Goal: Check status: Check status

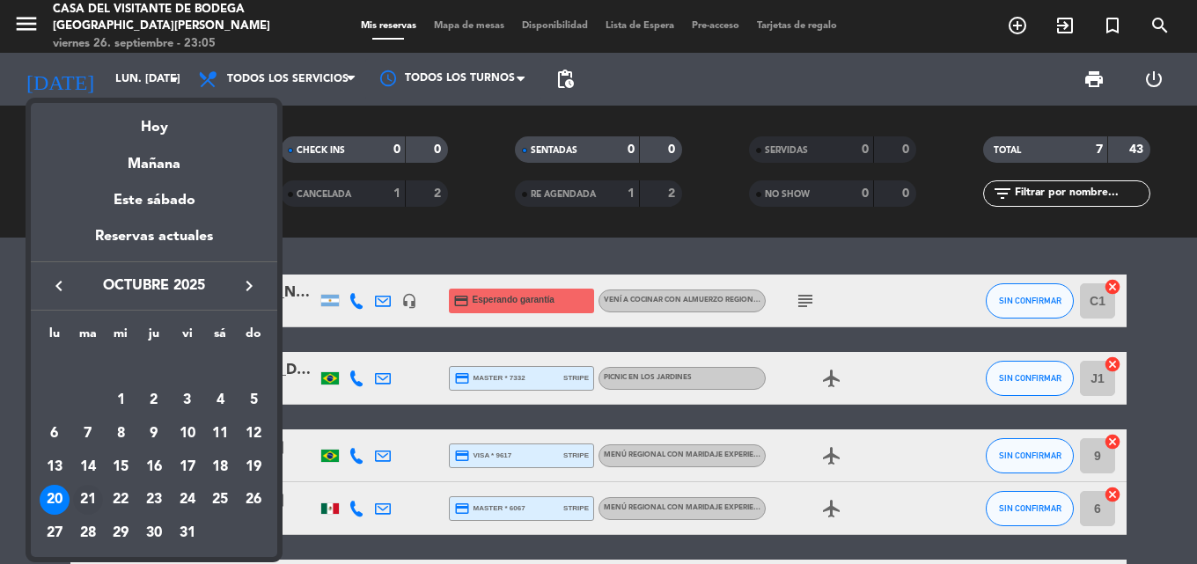
click at [89, 494] on div "21" at bounding box center [88, 500] width 30 height 30
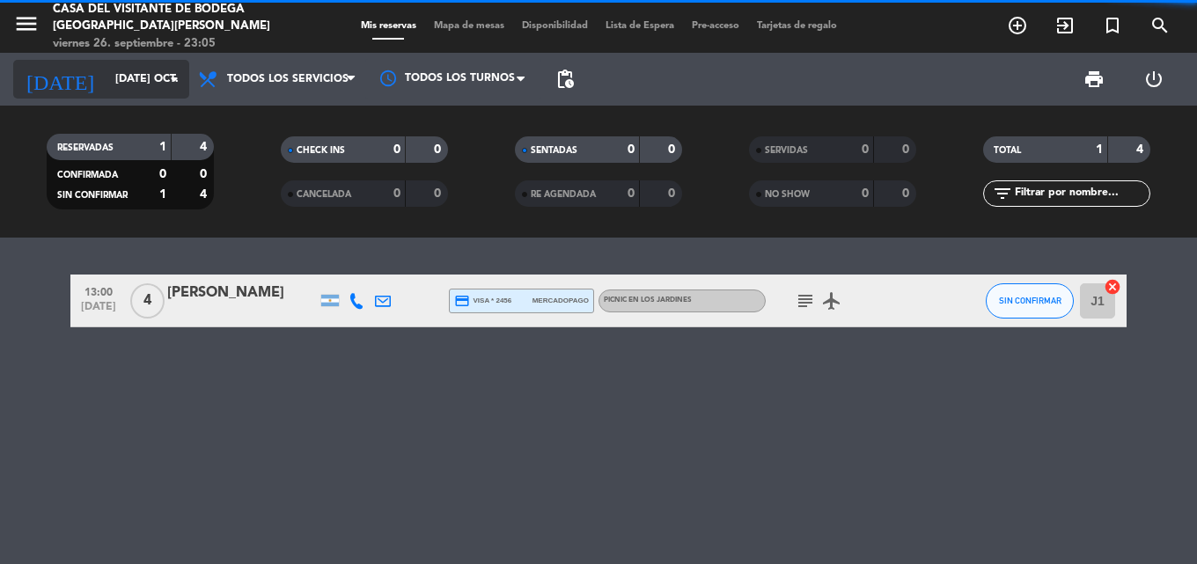
click at [149, 82] on input "[DATE] oct." at bounding box center [181, 79] width 149 height 30
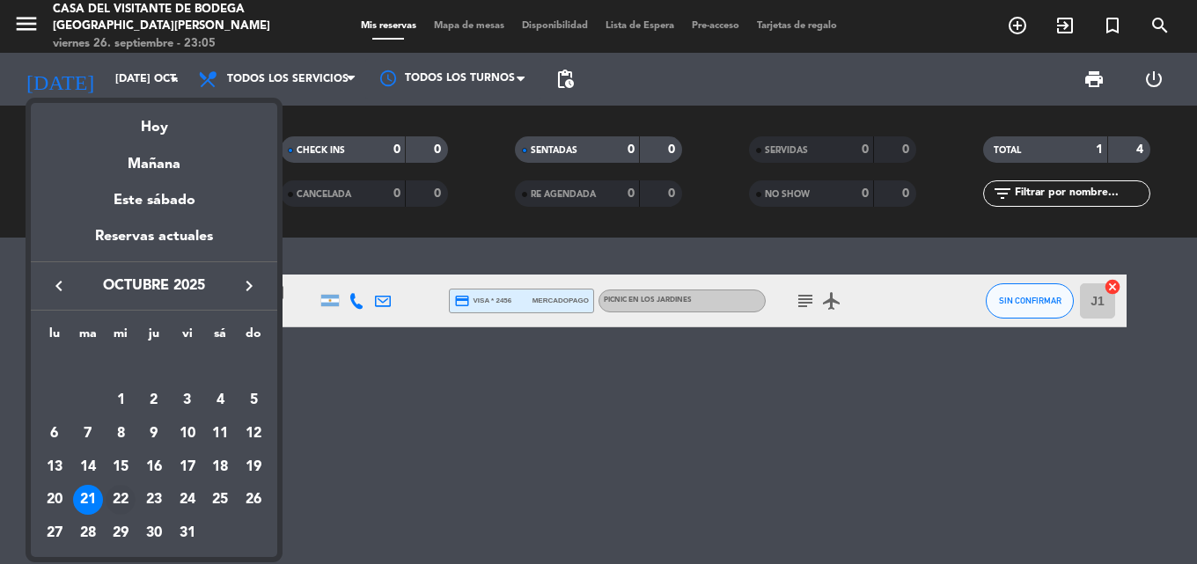
click at [121, 500] on div "22" at bounding box center [121, 500] width 30 height 30
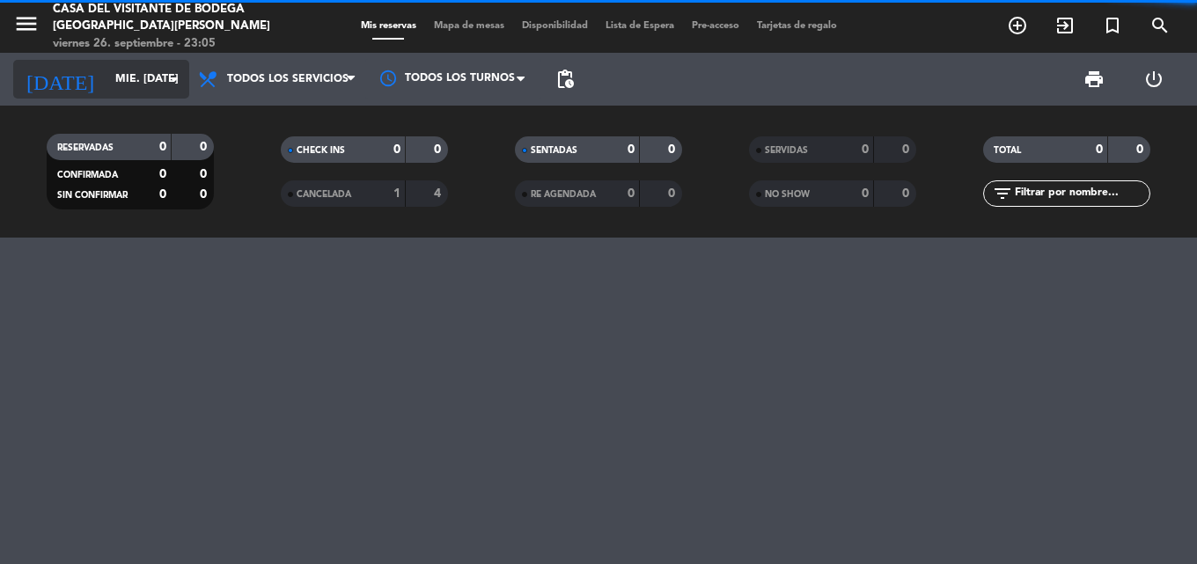
click at [172, 87] on icon "arrow_drop_down" at bounding box center [174, 79] width 21 height 21
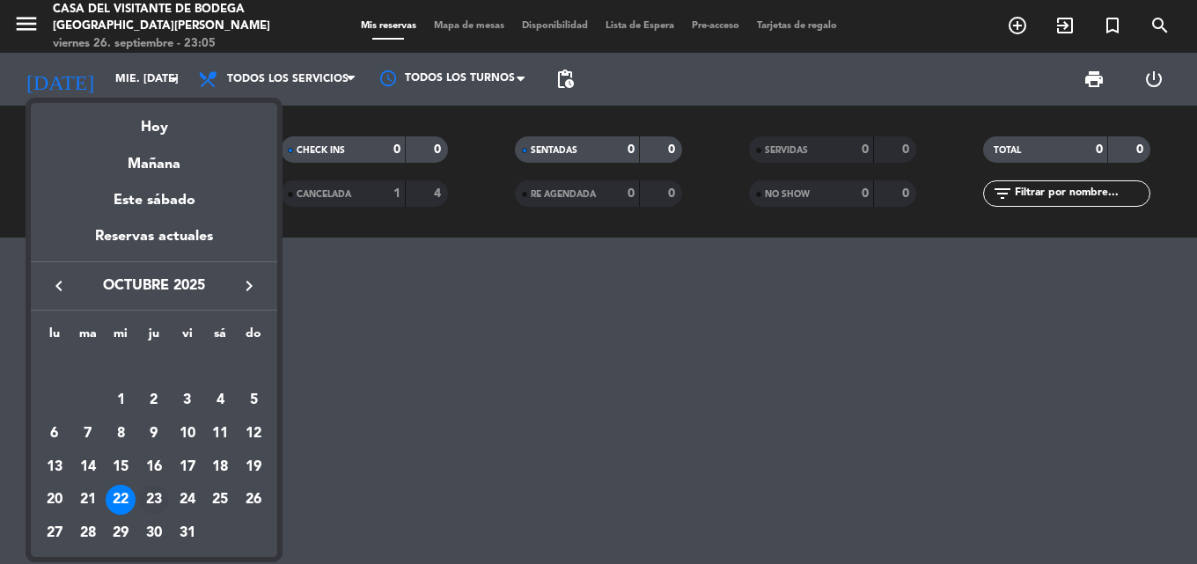
click at [155, 502] on div "23" at bounding box center [154, 500] width 30 height 30
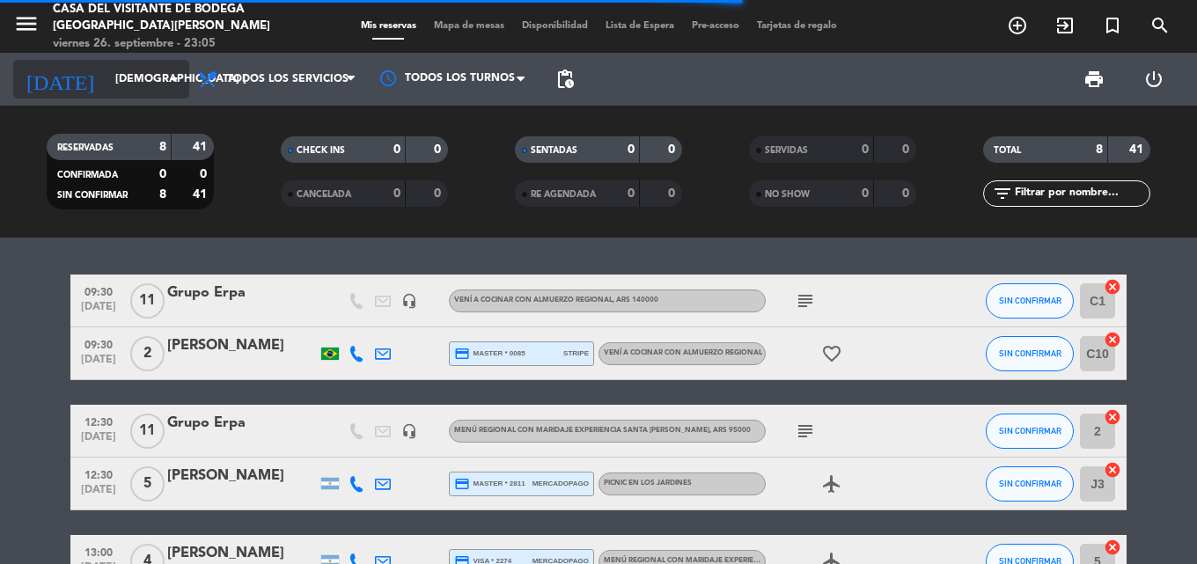
click at [168, 85] on icon "arrow_drop_down" at bounding box center [174, 79] width 21 height 21
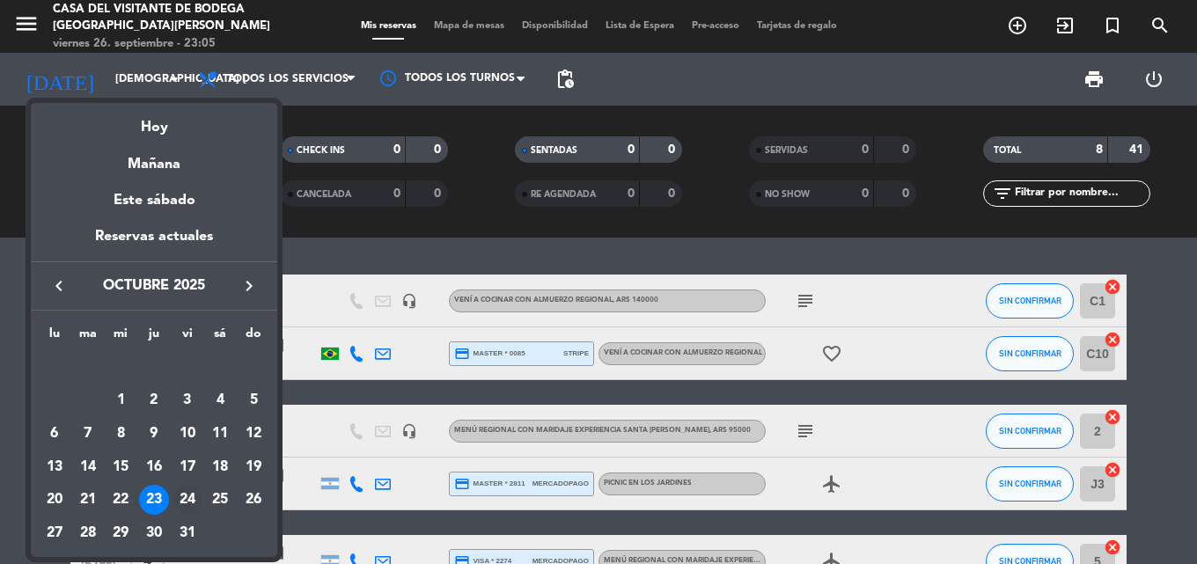
click at [179, 504] on div "24" at bounding box center [188, 500] width 30 height 30
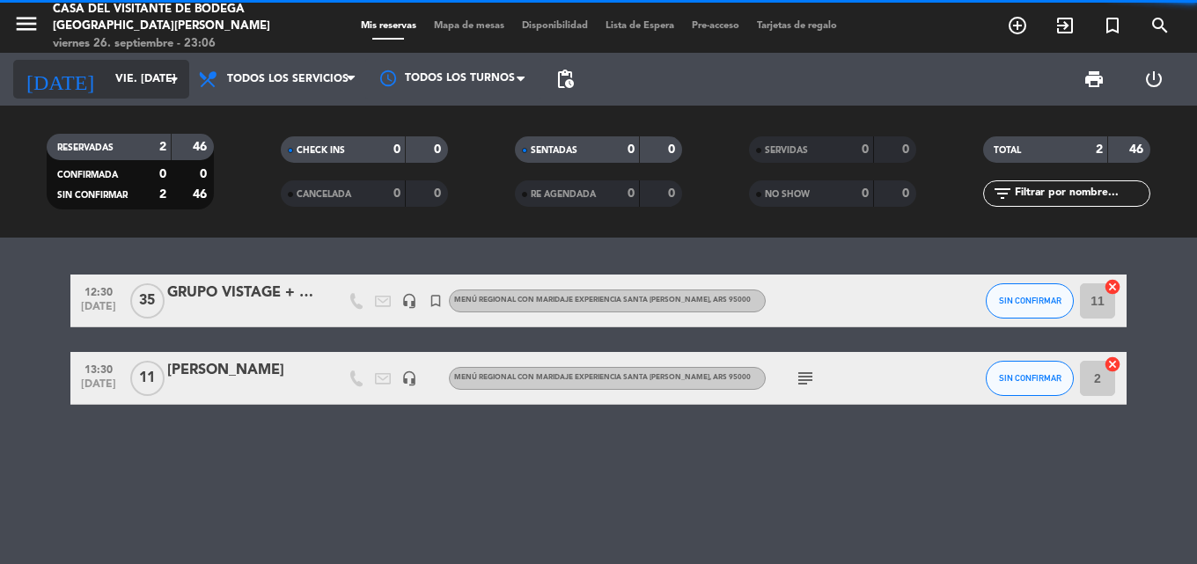
click at [157, 93] on input "vie. [DATE]" at bounding box center [181, 79] width 149 height 30
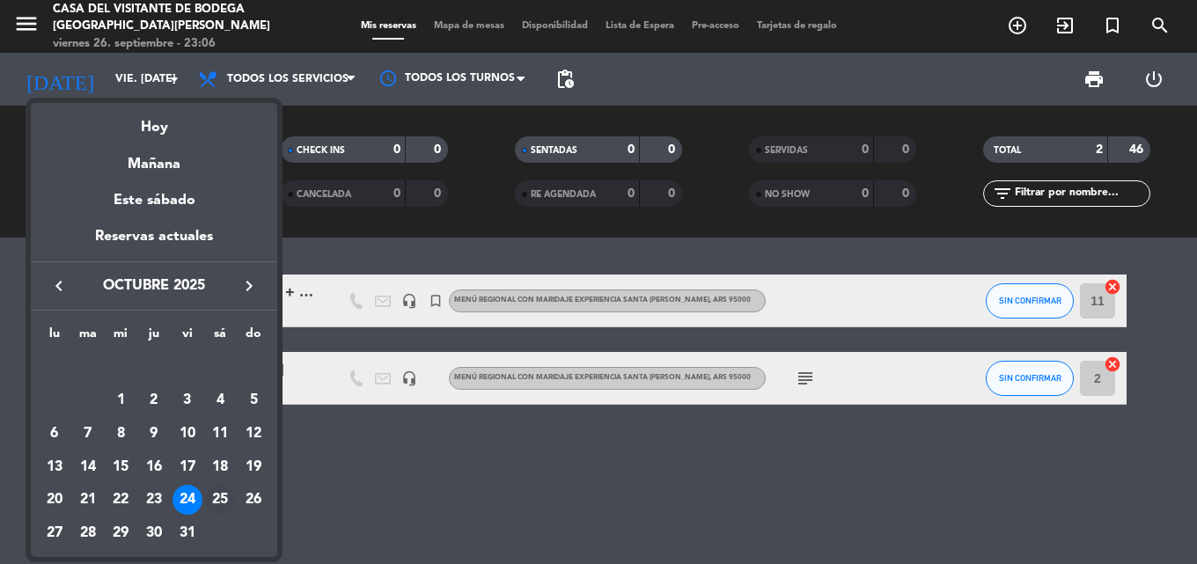
click at [218, 496] on div "25" at bounding box center [220, 500] width 30 height 30
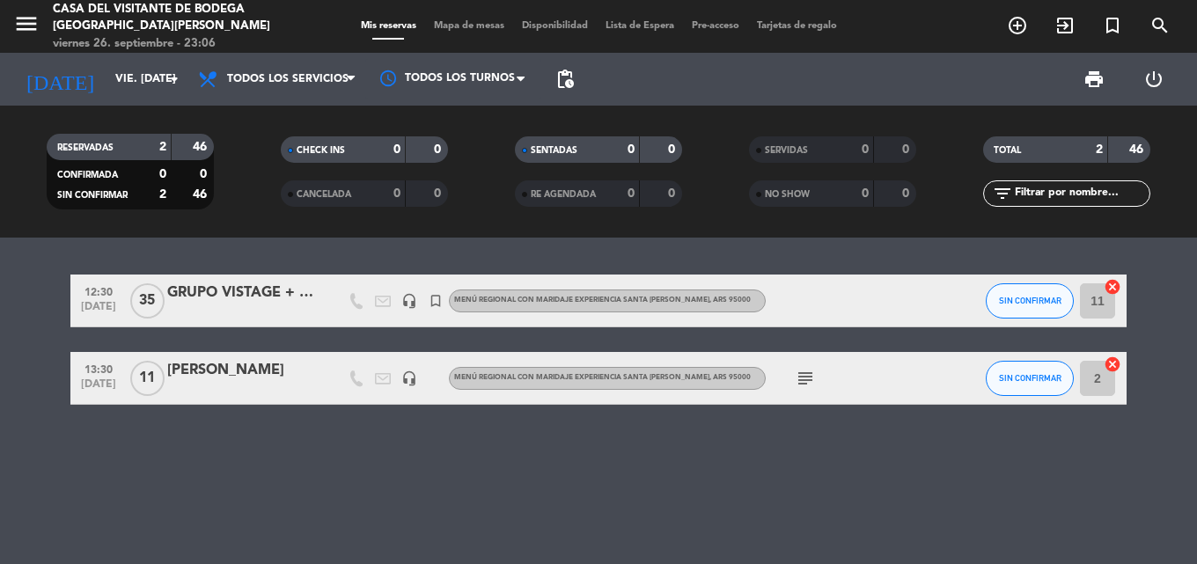
type input "sáb. [DATE]"
